Goal: Task Accomplishment & Management: Use online tool/utility

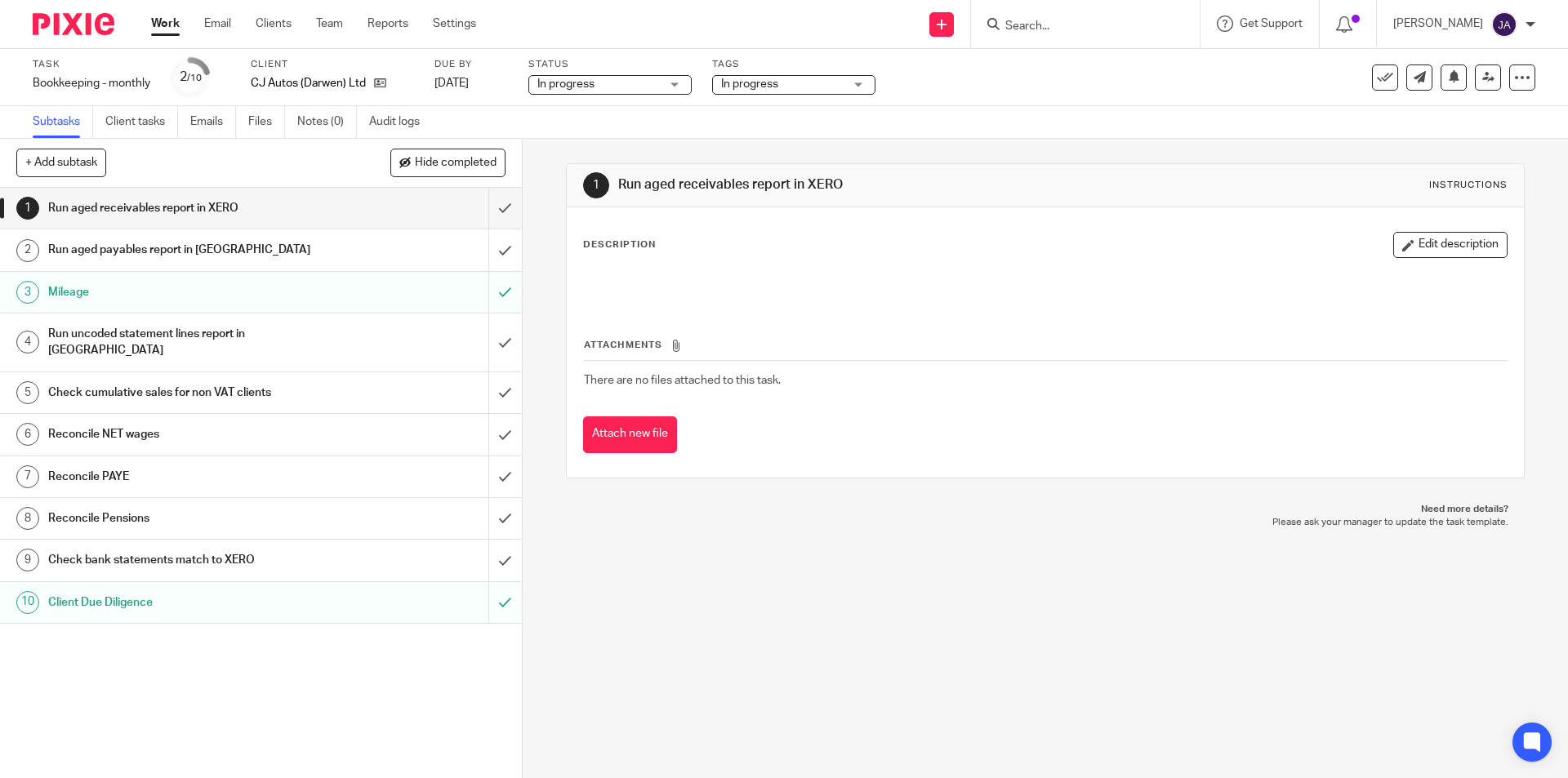
click at [248, 548] on h1 "Check bank statements match to XERO" at bounding box center [189, 560] width 282 height 24
click at [1406, 241] on button "Edit description" at bounding box center [1450, 245] width 115 height 26
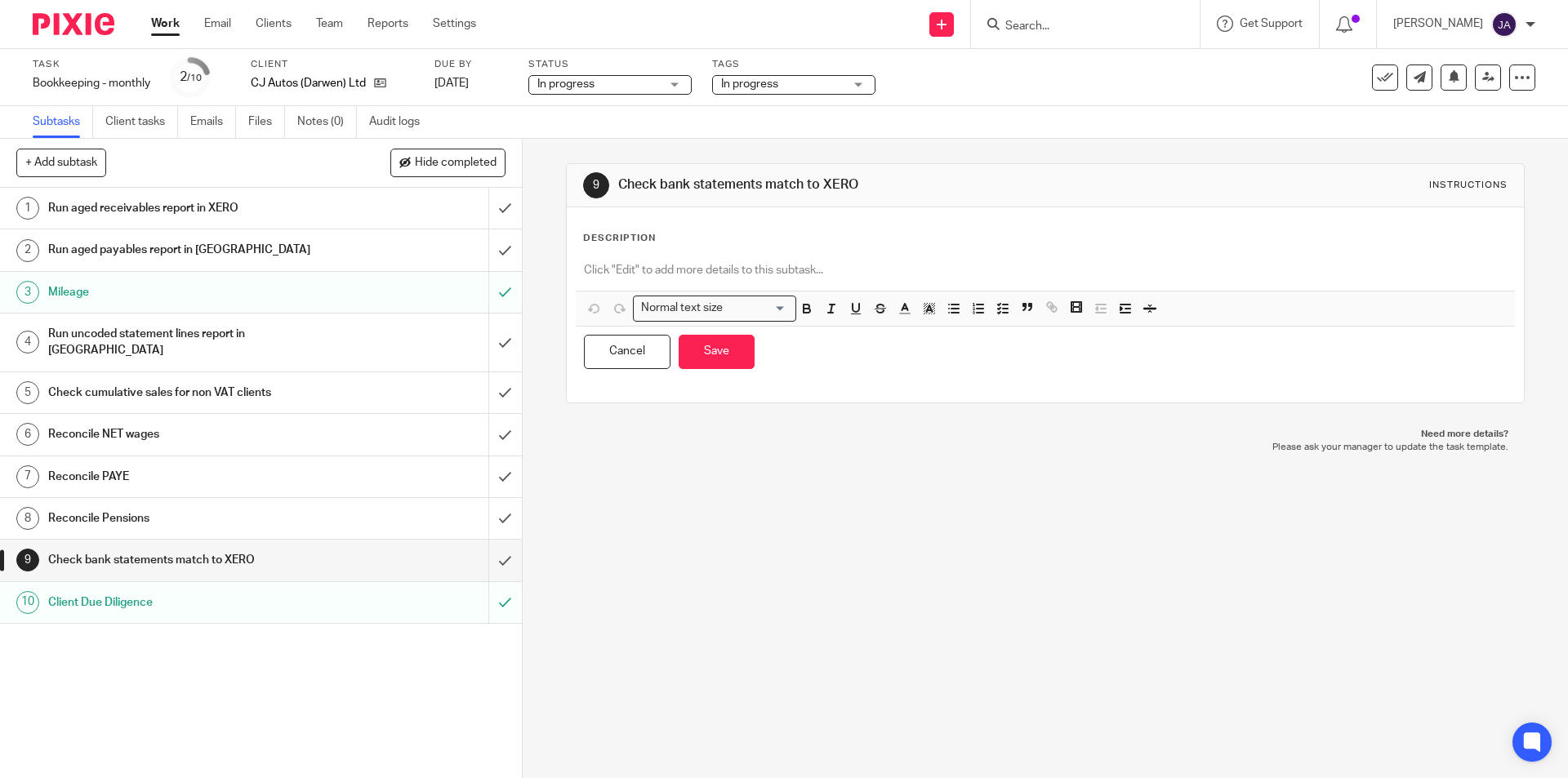
drag, startPoint x: 662, startPoint y: 232, endPoint x: 644, endPoint y: 245, distance: 22.2
click at [661, 232] on div "Description" at bounding box center [1045, 239] width 924 height 13
click at [638, 262] on p at bounding box center [1045, 270] width 922 height 17
click at [717, 360] on button "Save" at bounding box center [716, 352] width 76 height 35
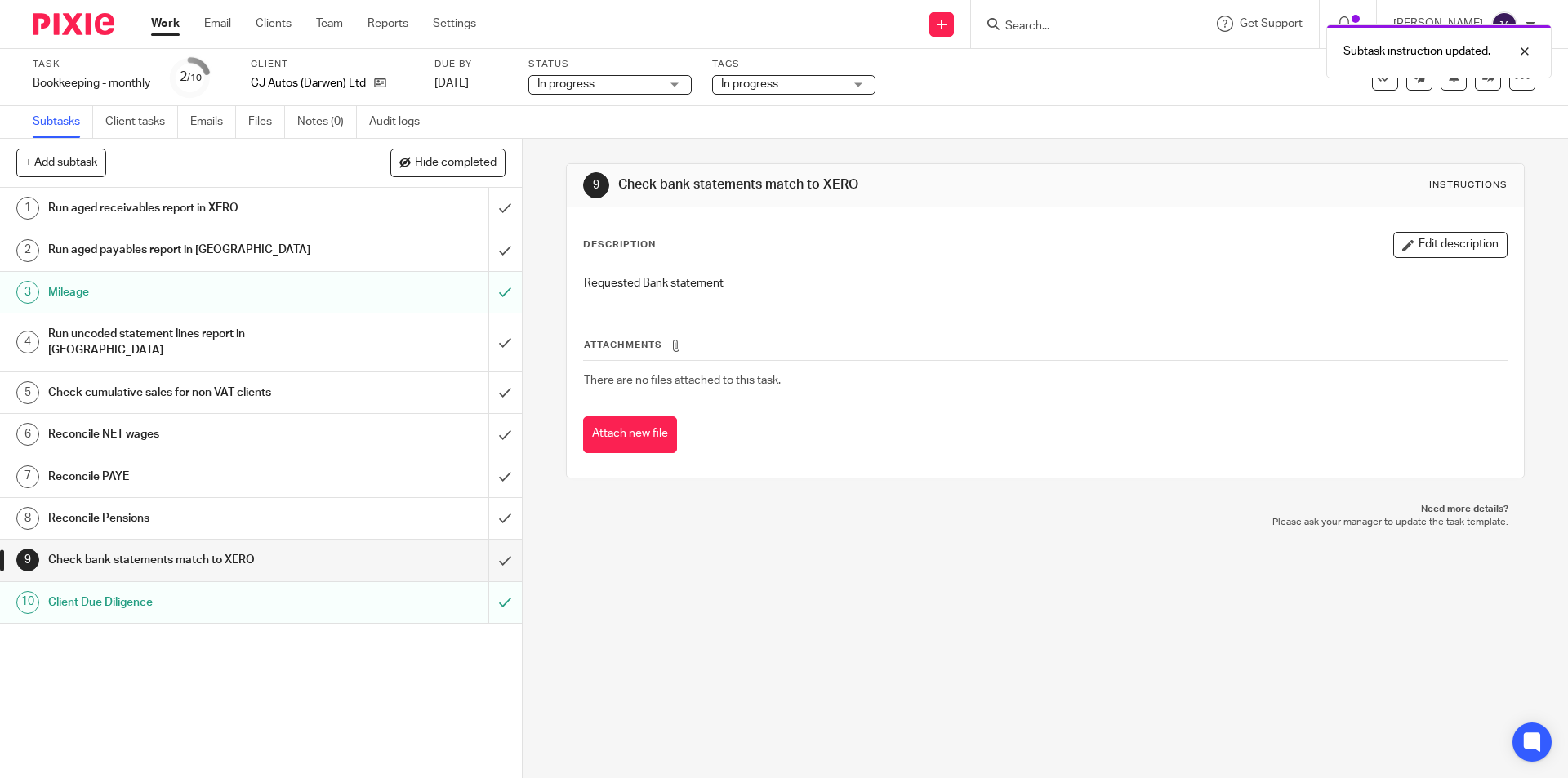
click at [174, 506] on h1 "Reconcile Pensions" at bounding box center [189, 518] width 282 height 24
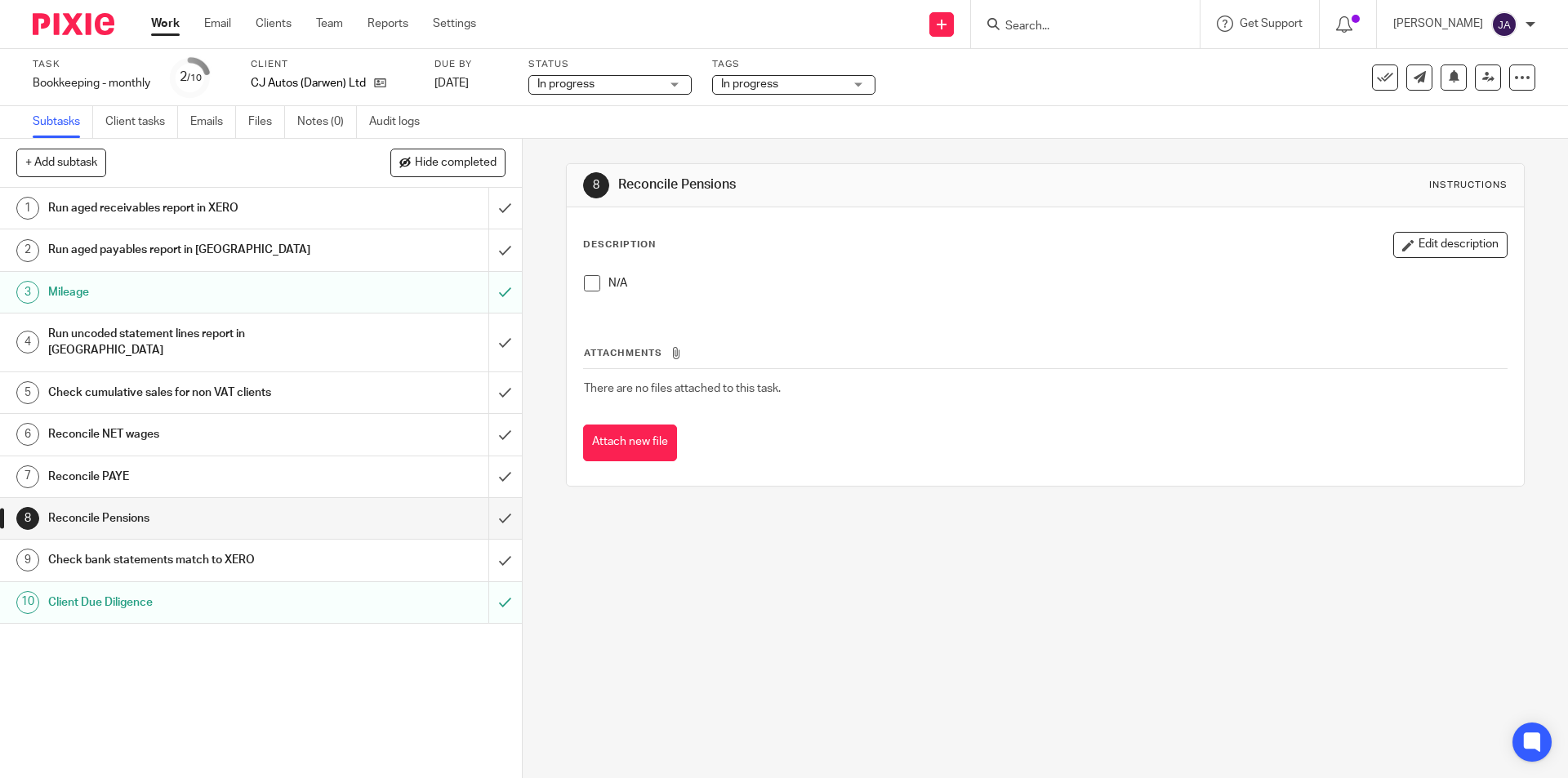
click at [588, 287] on span at bounding box center [592, 283] width 17 height 17
click at [492, 502] on input "submit" at bounding box center [261, 518] width 522 height 41
click at [572, 558] on div "8 Reconcile Pensions Instructions Description Edit description N/A Attachments …" at bounding box center [1045, 458] width 1045 height 639
click at [279, 464] on h1 "Reconcile PAYE" at bounding box center [189, 476] width 282 height 24
click at [198, 422] on h1 "Reconcile NET wages" at bounding box center [189, 434] width 282 height 24
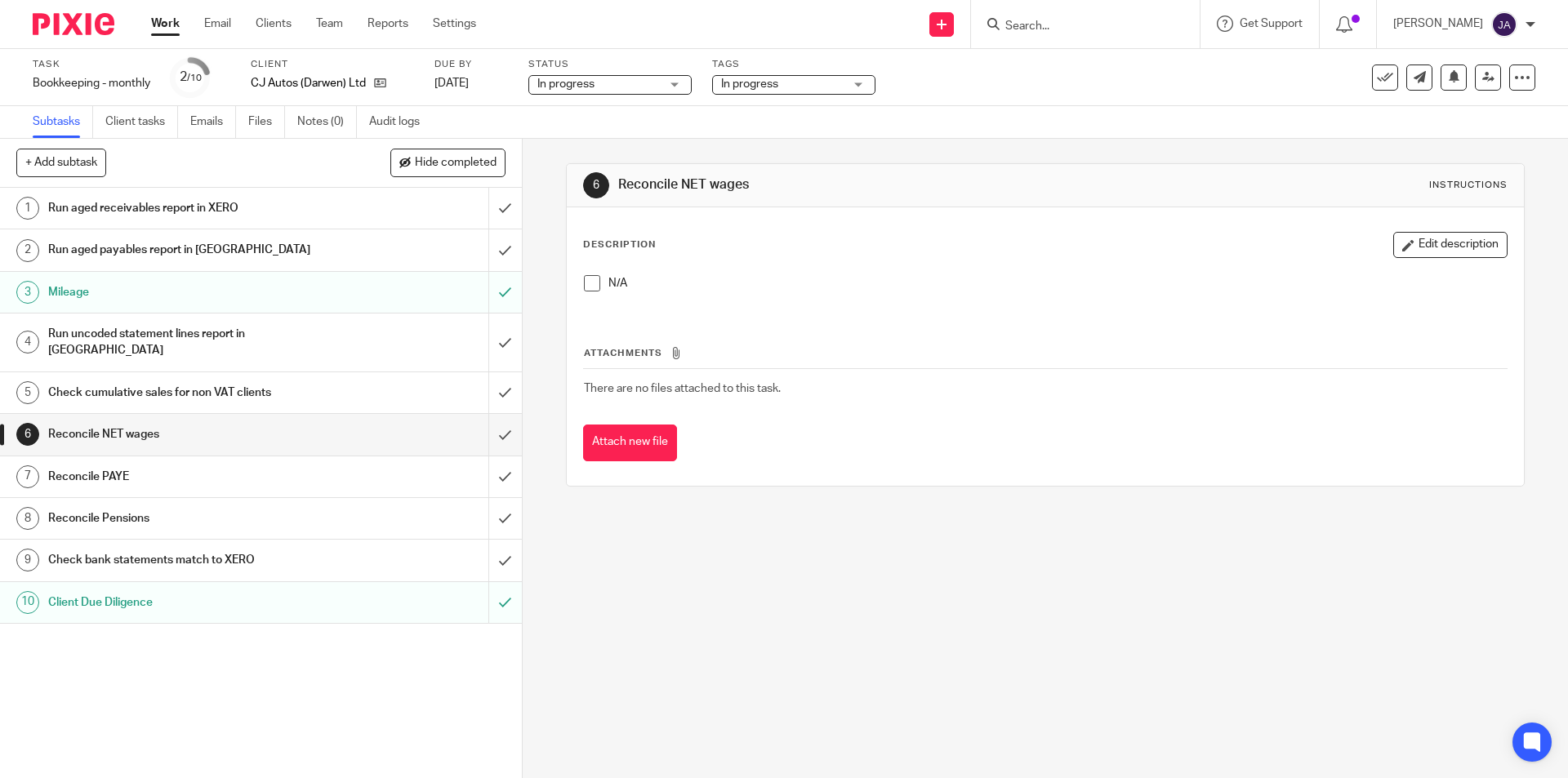
click at [156, 508] on h1 "Reconcile Pensions" at bounding box center [189, 518] width 282 height 24
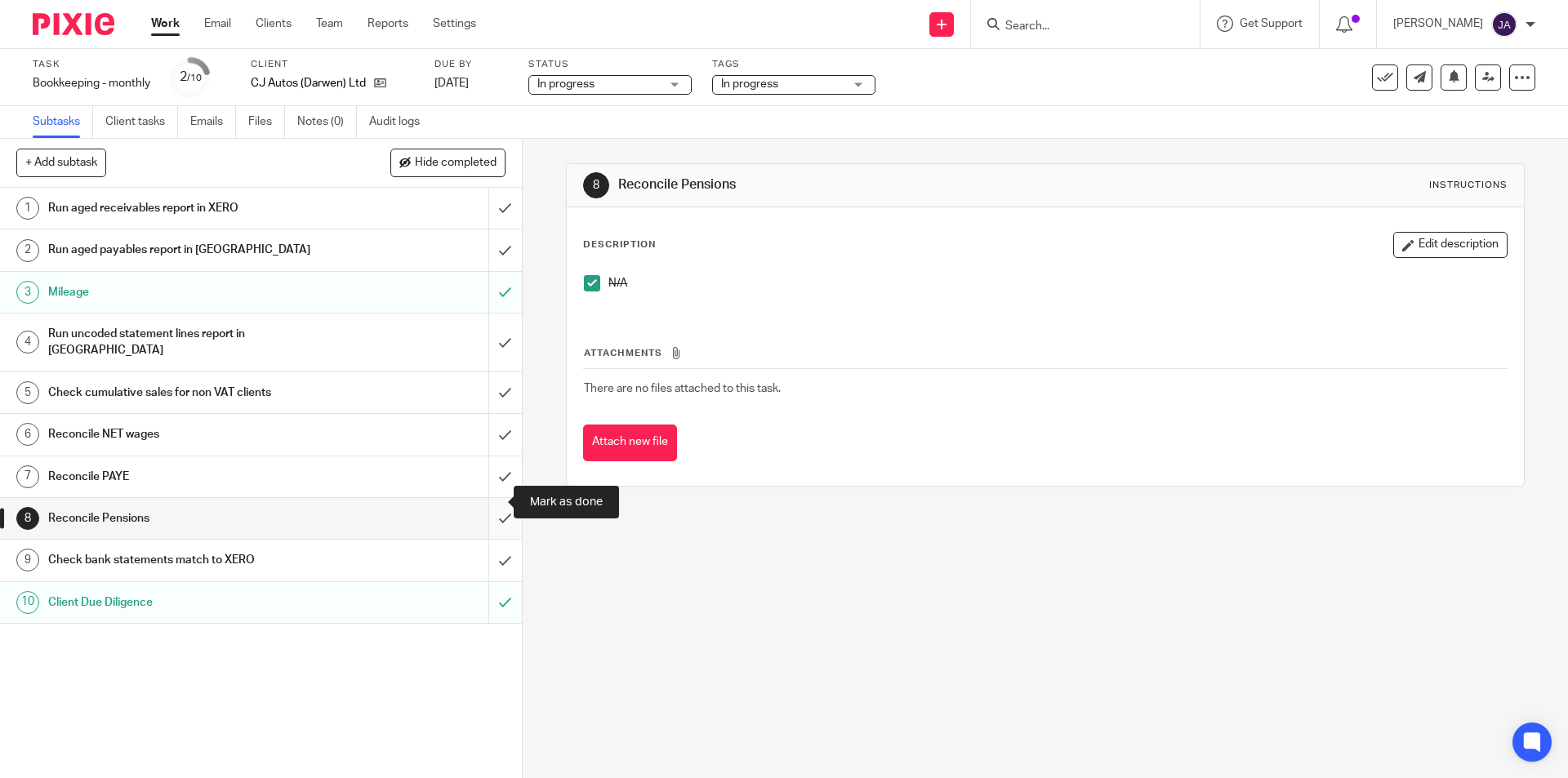
click at [487, 498] on input "submit" at bounding box center [261, 518] width 522 height 41
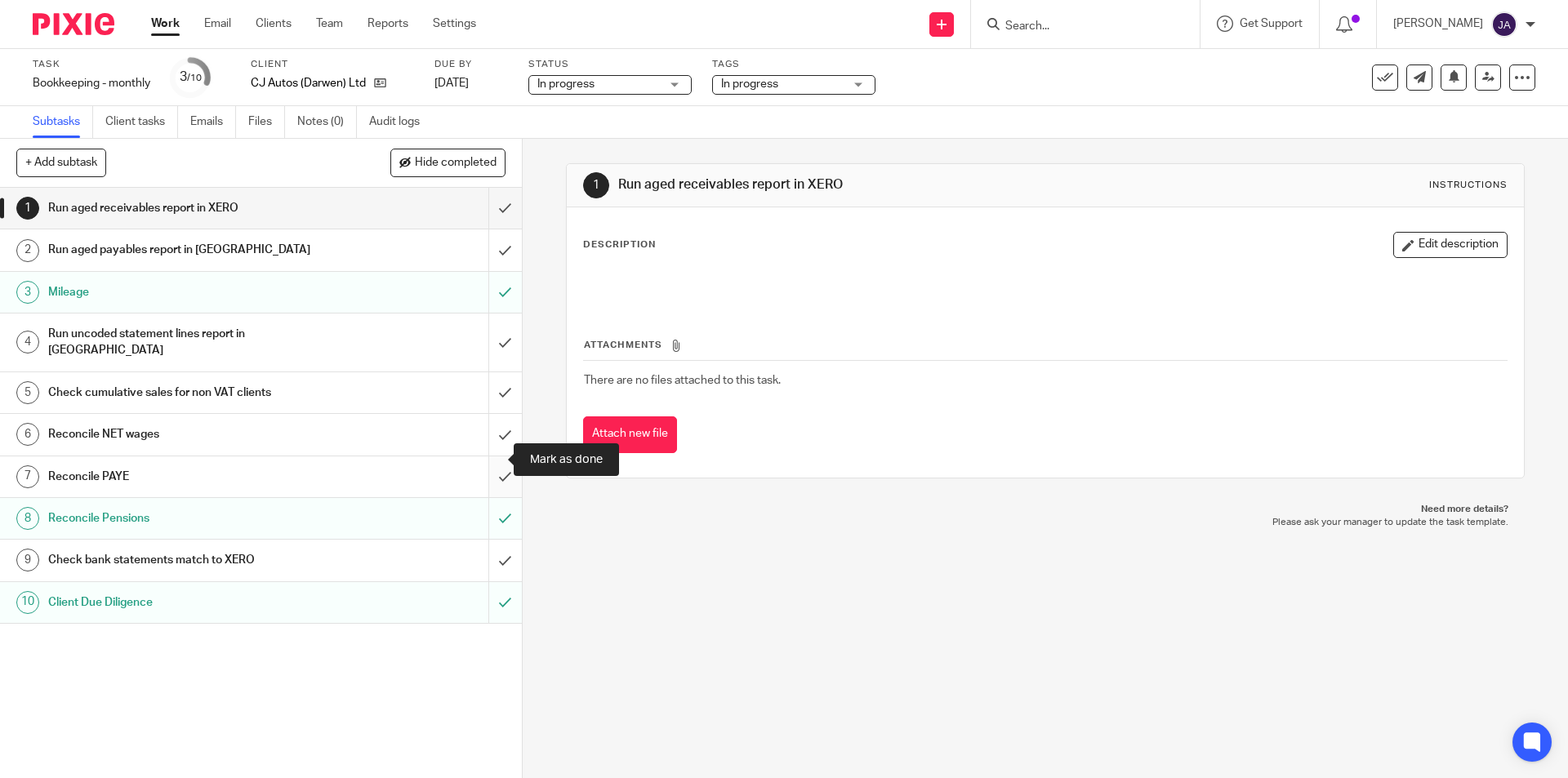
click at [488, 460] on input "submit" at bounding box center [261, 476] width 522 height 41
click at [243, 661] on div "1 Run aged receivables report in XERO 2 Run aged payables report in XERO 3 Mile…" at bounding box center [261, 483] width 522 height 590
click at [483, 417] on input "submit" at bounding box center [261, 434] width 522 height 41
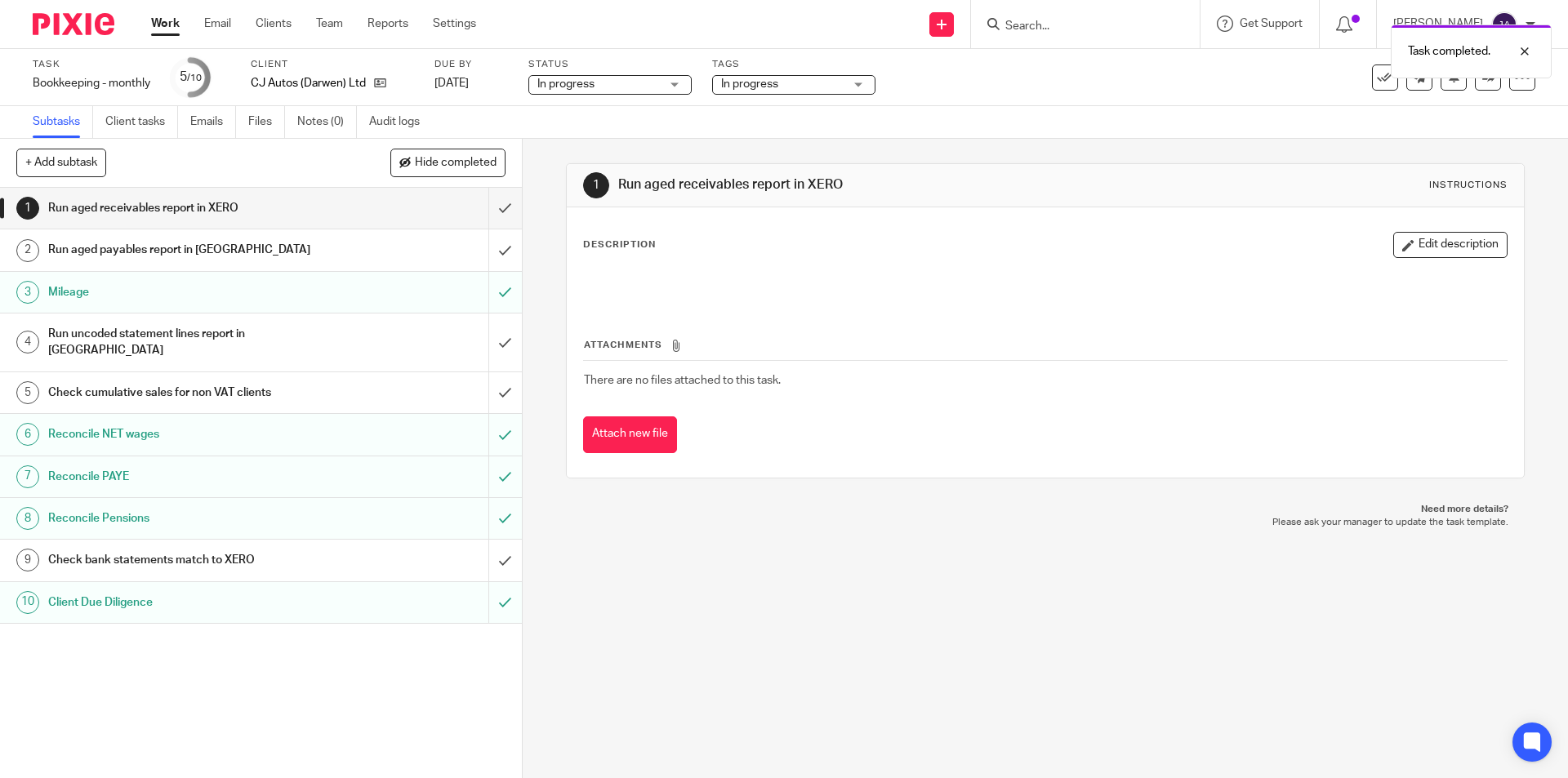
click at [400, 380] on div "Check cumulative sales for non VAT clients" at bounding box center [260, 392] width 424 height 24
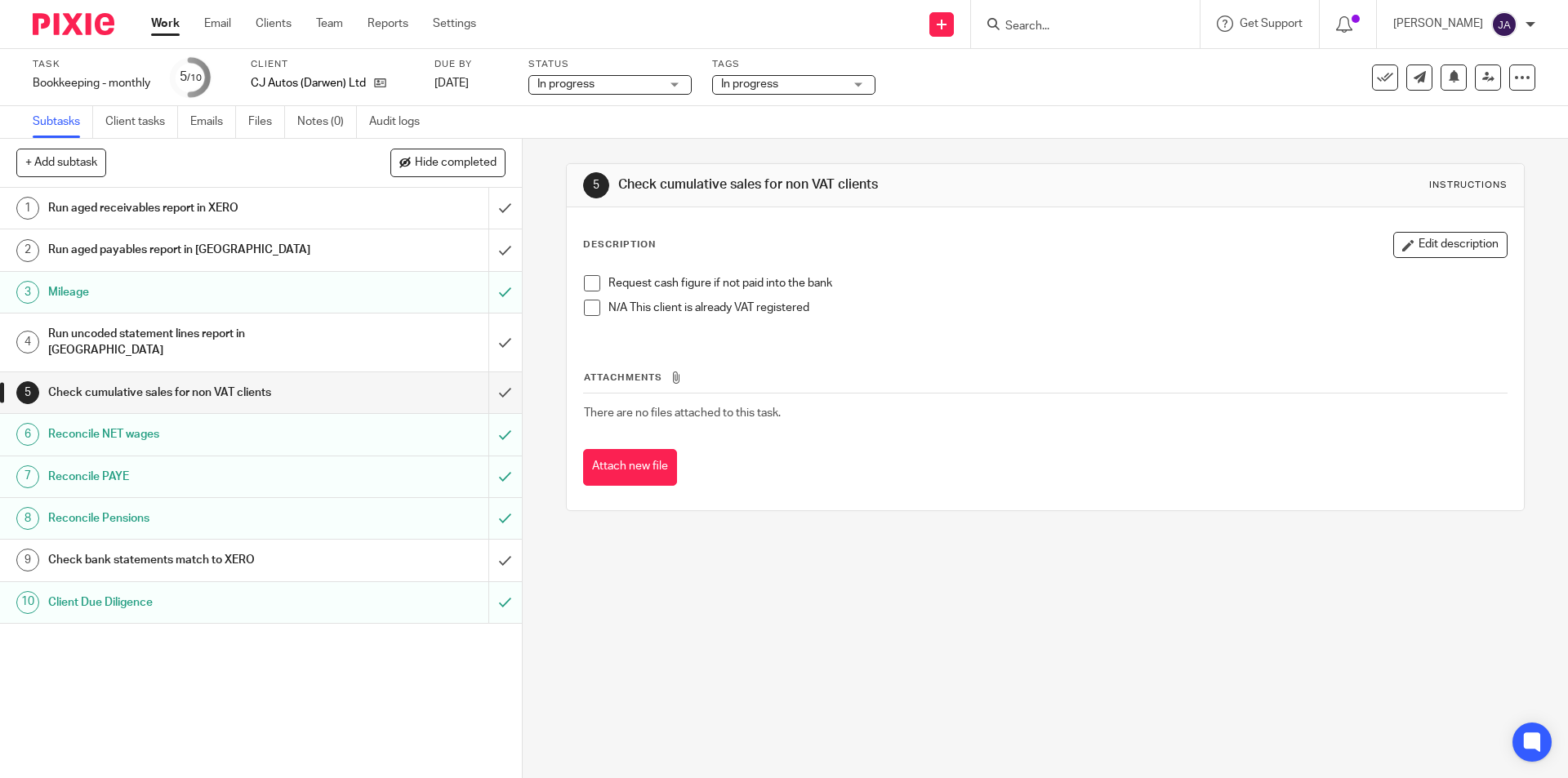
click at [591, 310] on span at bounding box center [592, 308] width 17 height 17
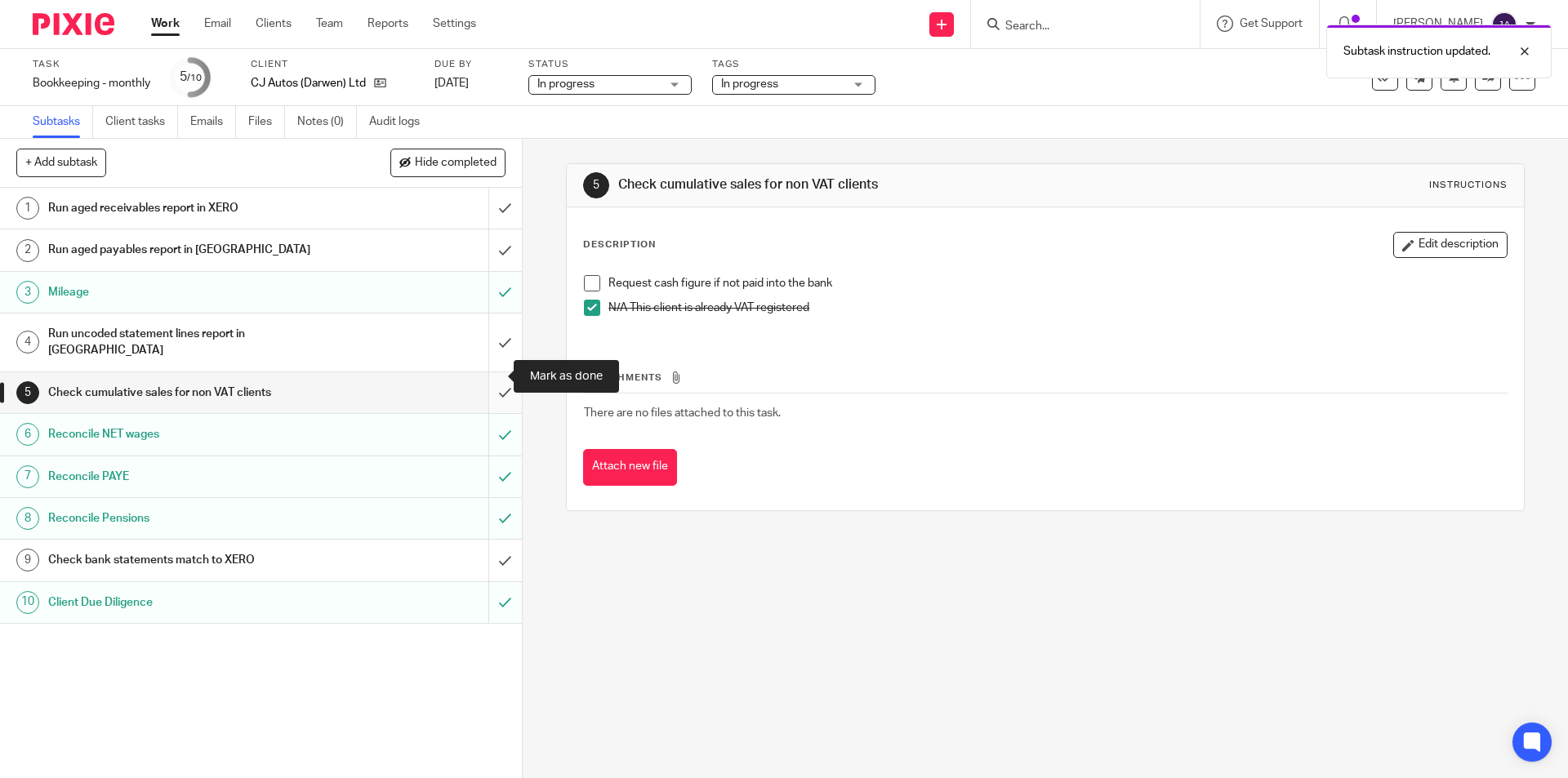
click at [482, 375] on input "submit" at bounding box center [261, 392] width 522 height 41
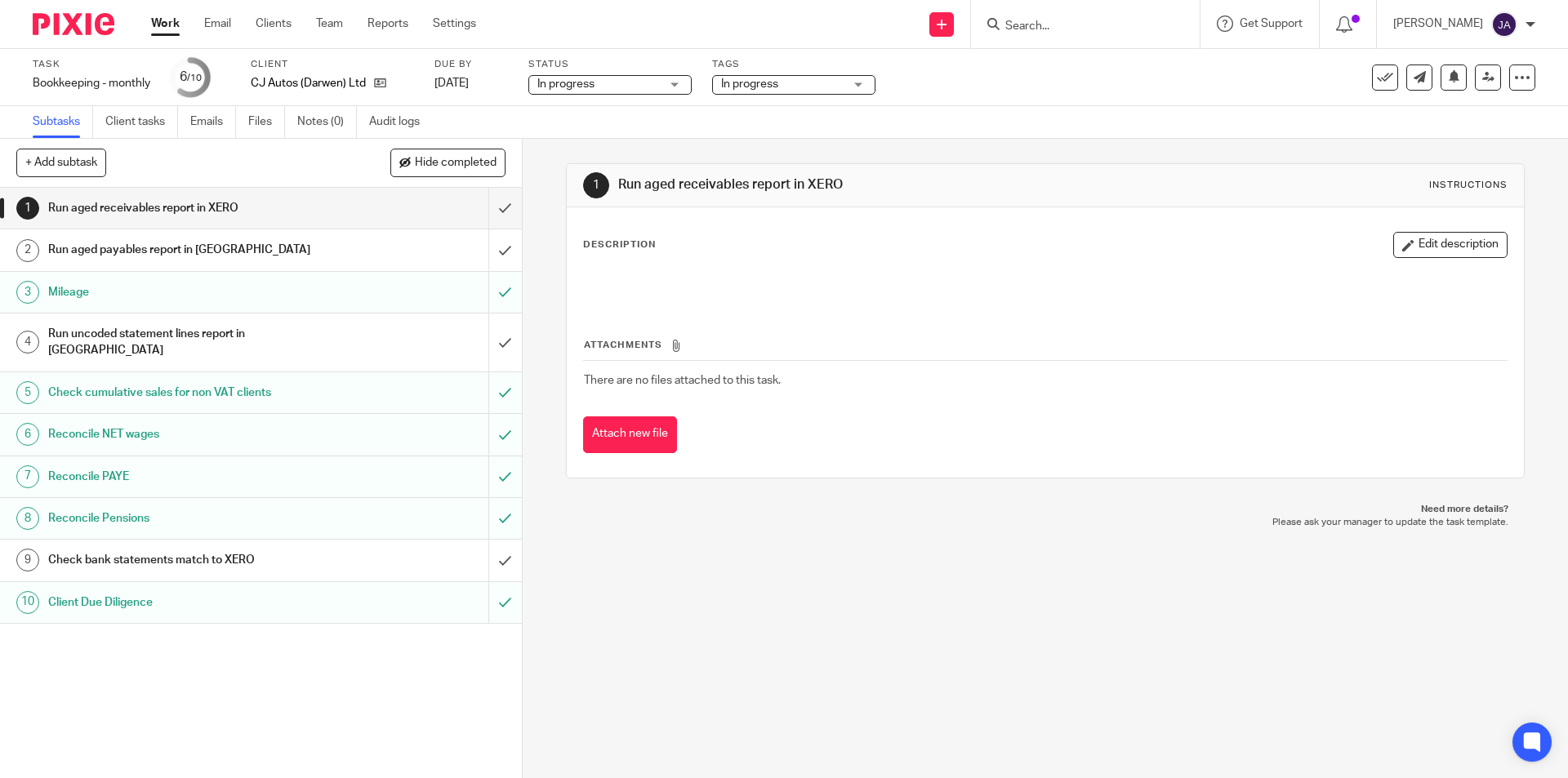
click at [1426, 241] on button "Edit description" at bounding box center [1450, 245] width 115 height 26
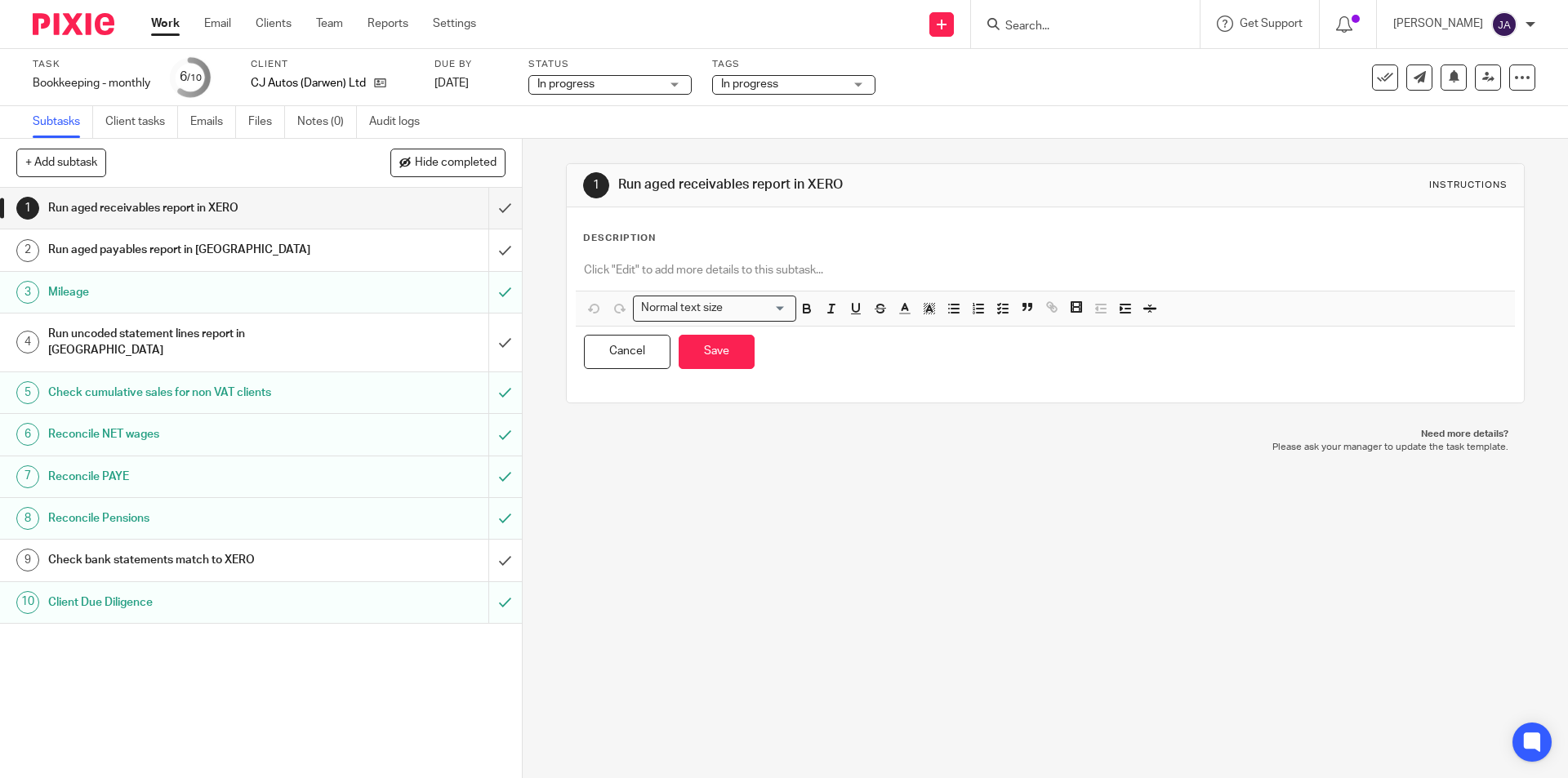
click at [775, 266] on p at bounding box center [1045, 270] width 922 height 17
click at [698, 348] on button "Save" at bounding box center [716, 352] width 76 height 35
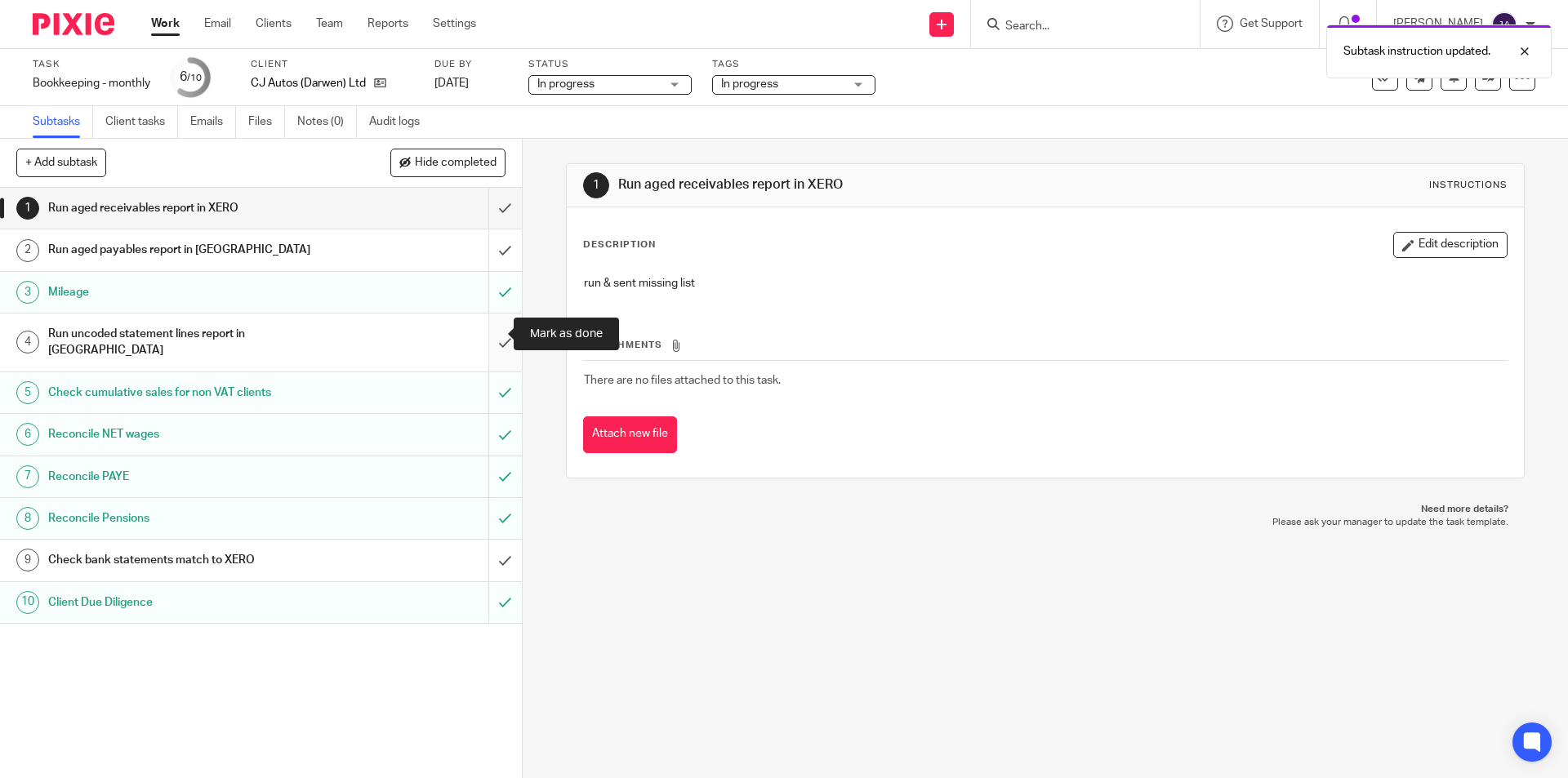
click at [477, 331] on input "submit" at bounding box center [261, 342] width 522 height 58
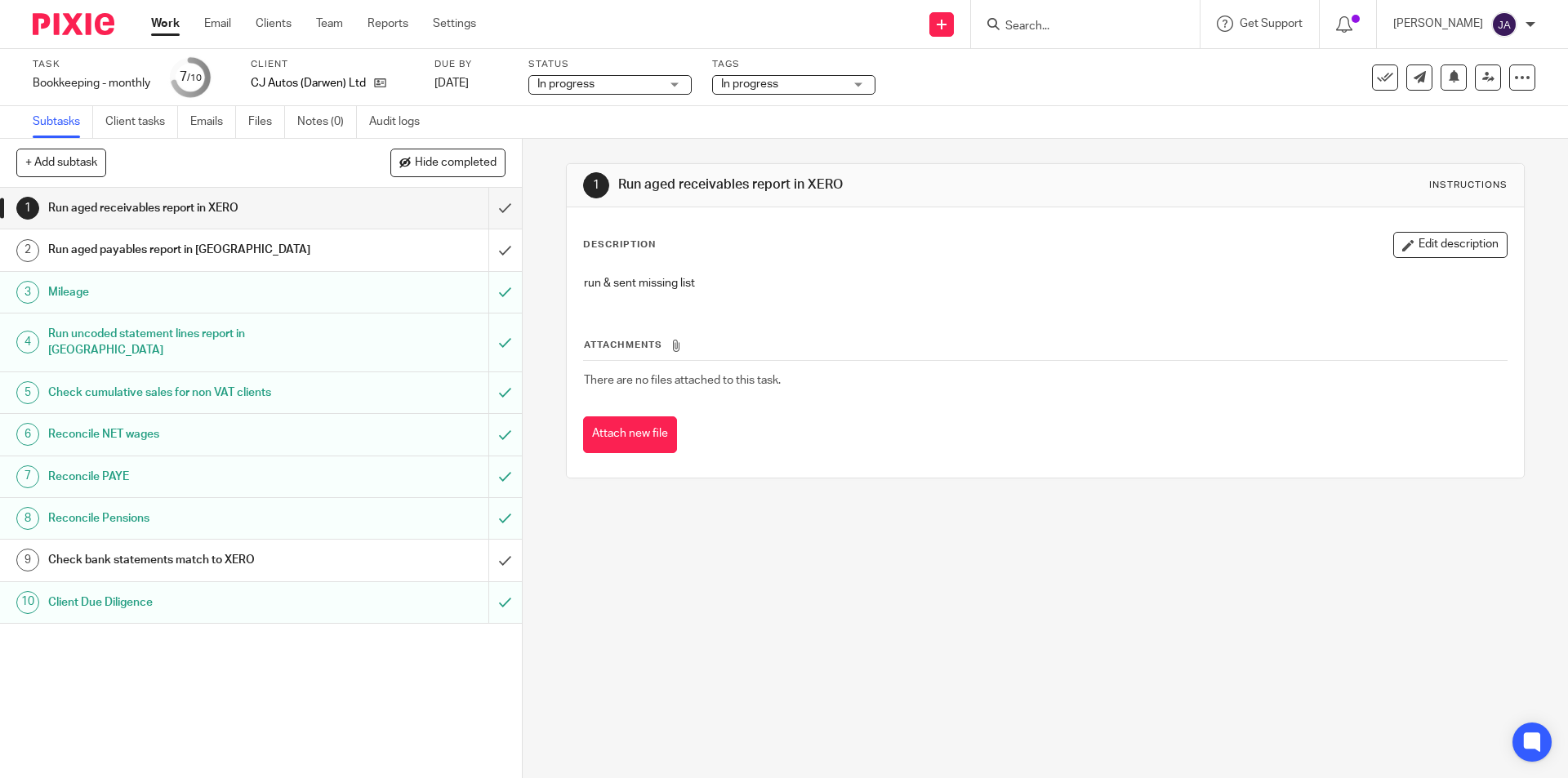
click at [170, 27] on link "Work" at bounding box center [165, 24] width 29 height 17
